Goal: Navigation & Orientation: Find specific page/section

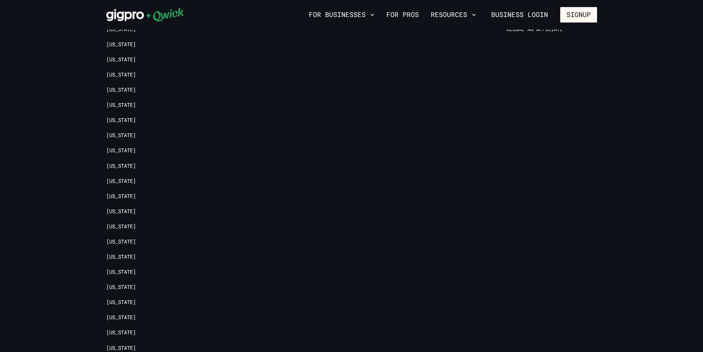
scroll to position [1909, 0]
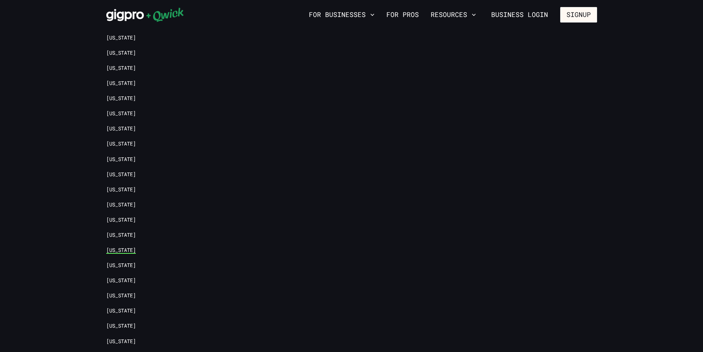
click at [121, 247] on link "[US_STATE]" at bounding box center [121, 250] width 30 height 7
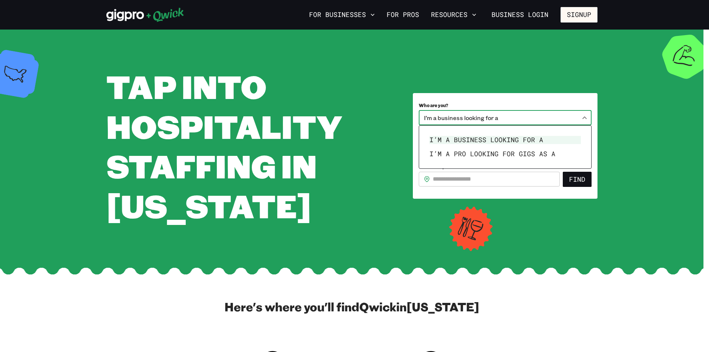
click at [583, 116] on body "**********" at bounding box center [354, 176] width 709 height 352
click at [583, 116] on div at bounding box center [354, 176] width 709 height 352
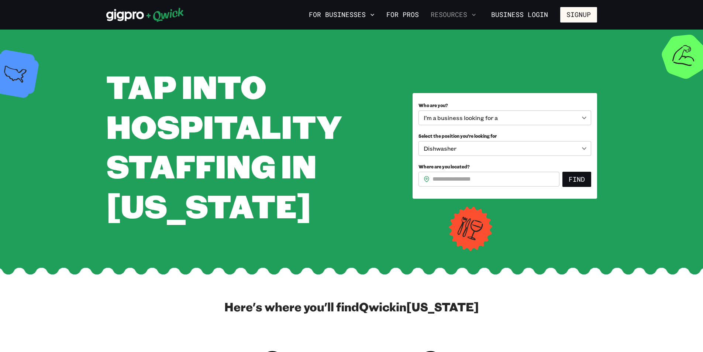
click at [449, 15] on button "Resources" at bounding box center [453, 14] width 51 height 13
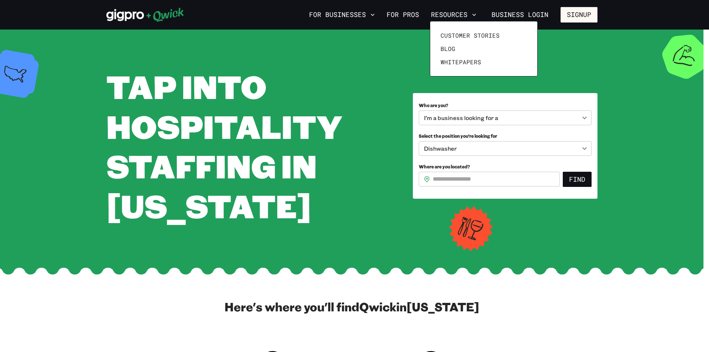
click at [331, 16] on div at bounding box center [354, 176] width 709 height 352
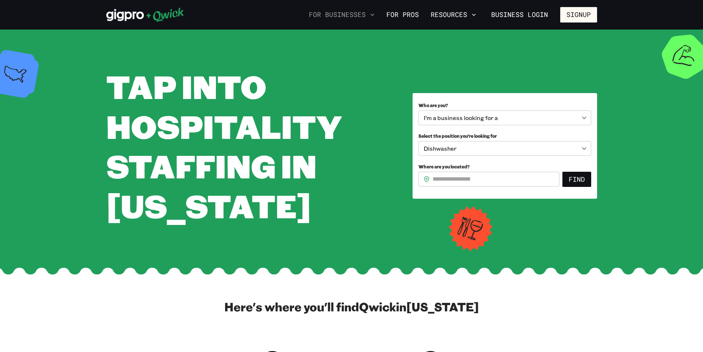
click at [332, 16] on button "For Businesses" at bounding box center [342, 14] width 72 height 13
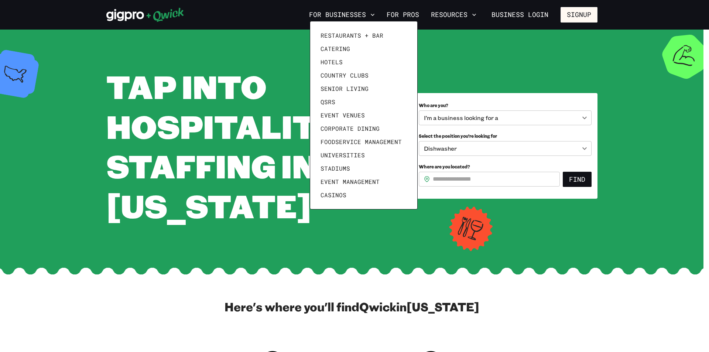
click at [395, 18] on div at bounding box center [354, 176] width 709 height 352
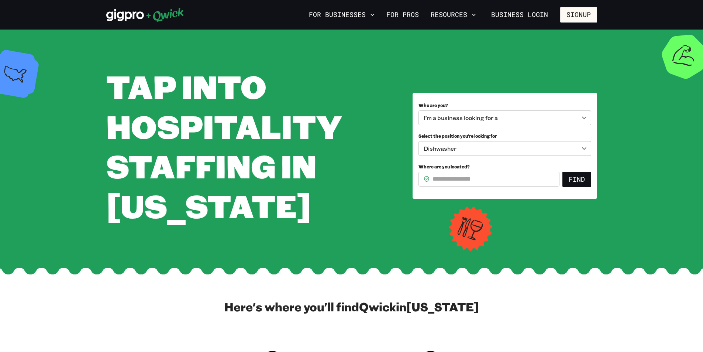
click at [406, 15] on link "For Pros" at bounding box center [402, 14] width 38 height 13
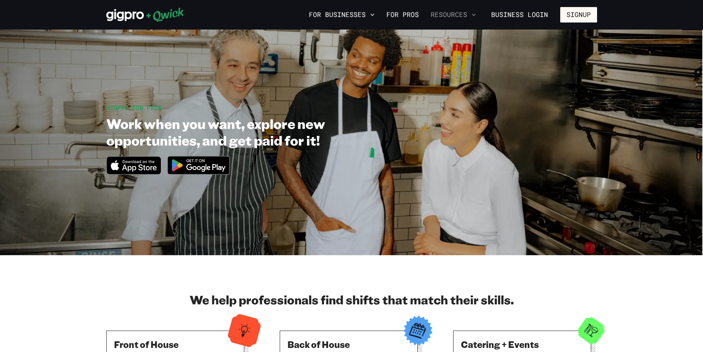
click at [446, 14] on button "Resources" at bounding box center [453, 14] width 51 height 13
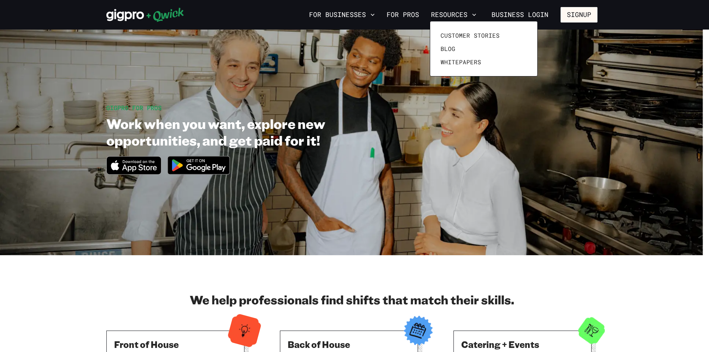
click at [511, 15] on div at bounding box center [354, 176] width 709 height 352
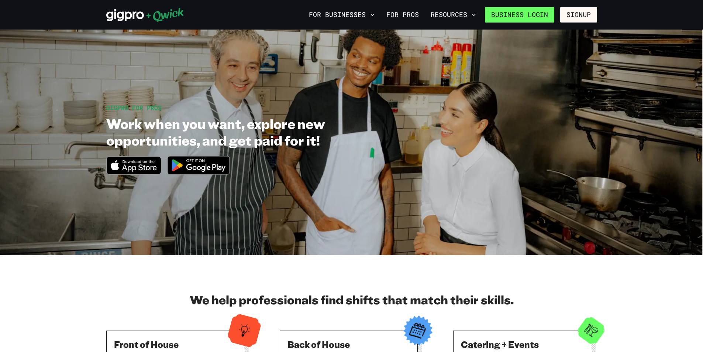
click at [511, 15] on link "Business Login" at bounding box center [519, 14] width 69 height 15
click at [523, 13] on link "Business Login" at bounding box center [519, 14] width 69 height 15
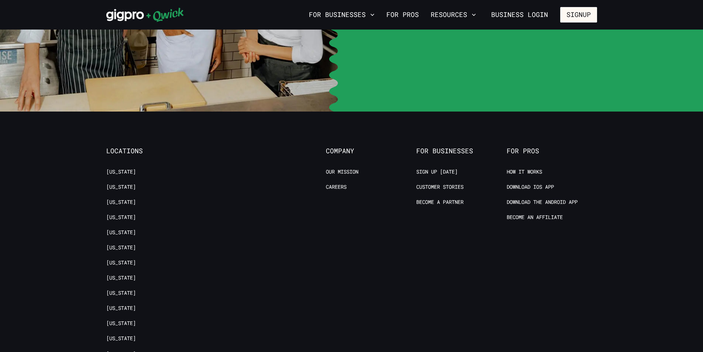
scroll to position [1661, 0]
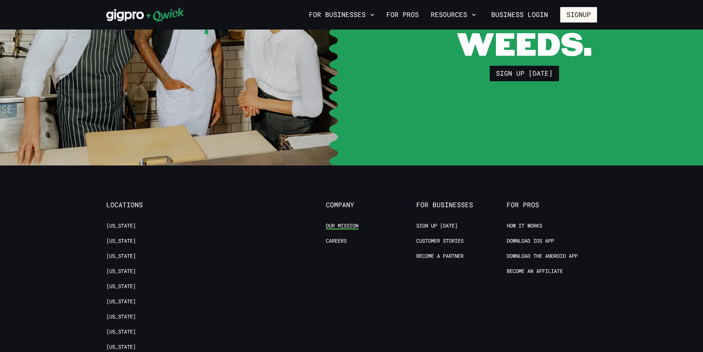
click at [338, 222] on link "Our Mission" at bounding box center [342, 225] width 32 height 7
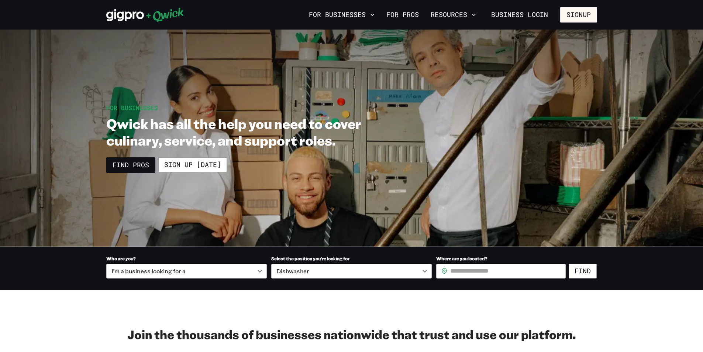
scroll to position [1700, 0]
